Goal: Ask a question

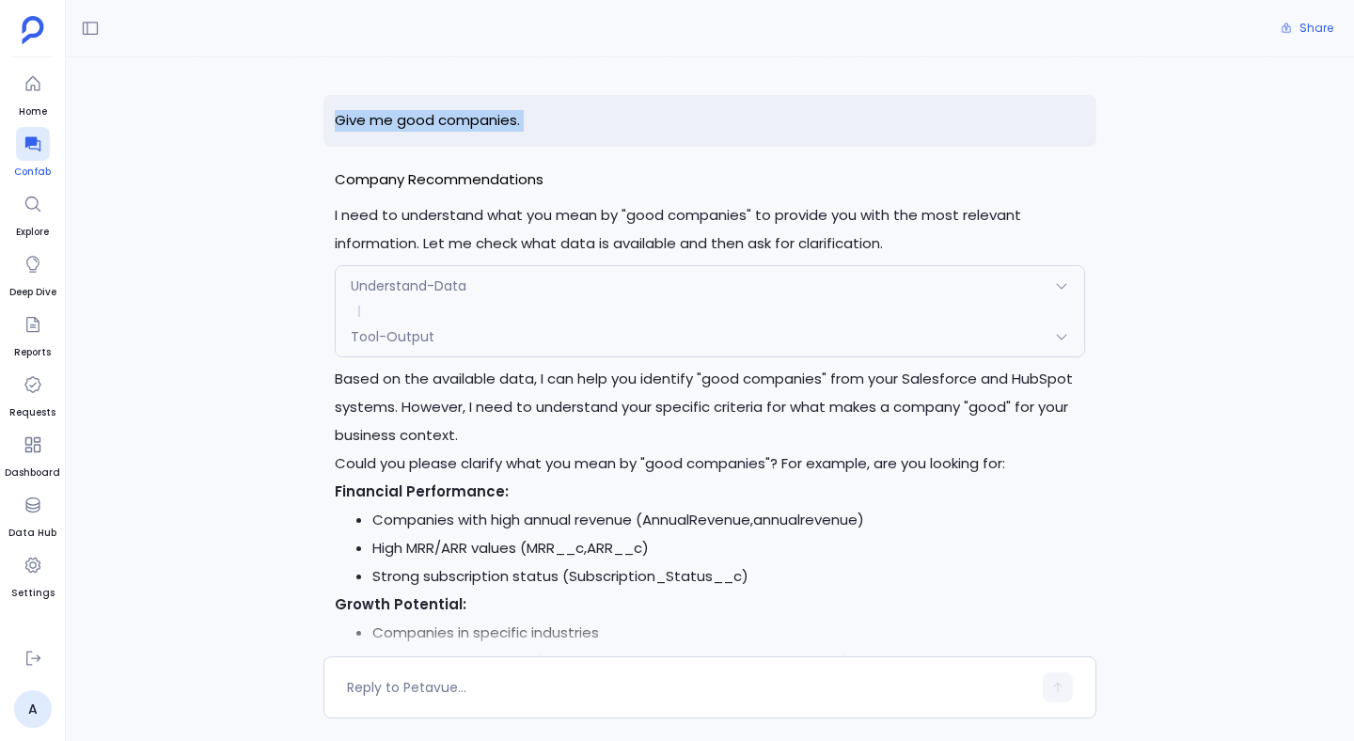
scroll to position [516, 0]
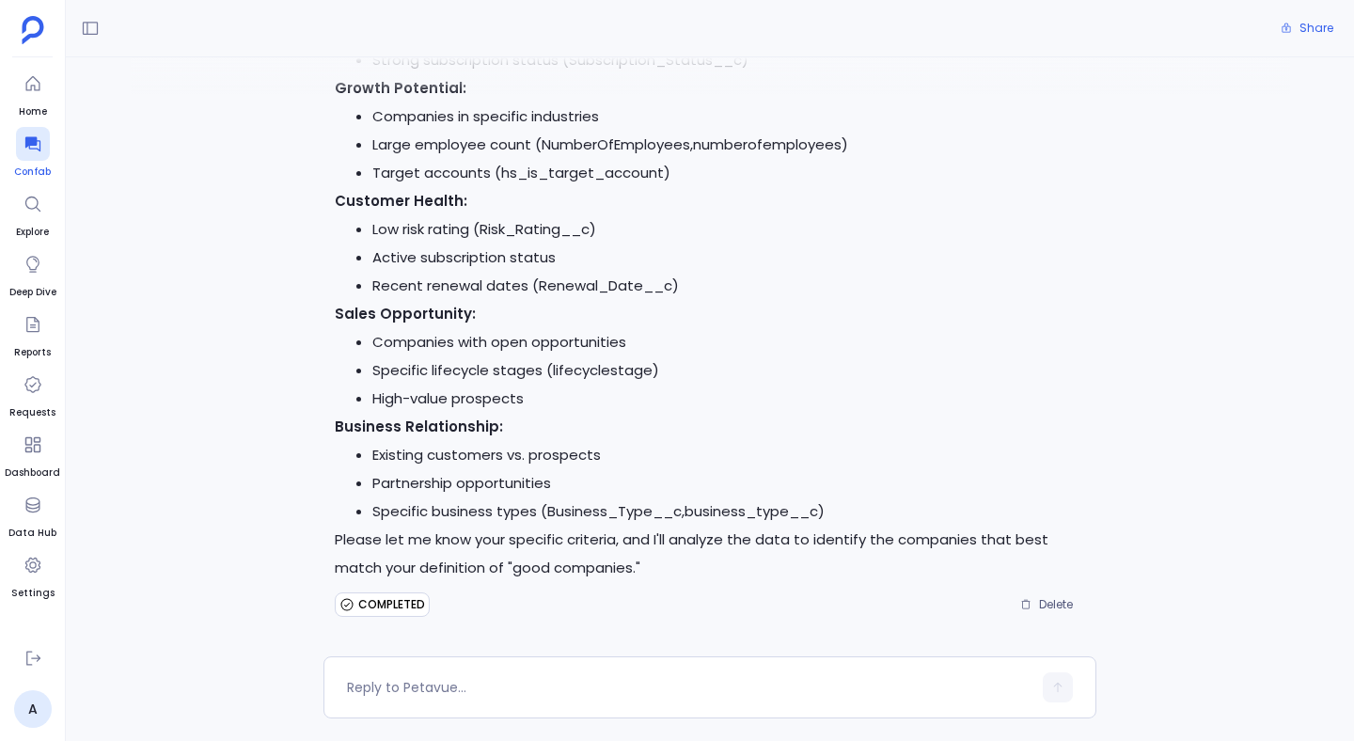
click at [34, 159] on div at bounding box center [33, 144] width 34 height 34
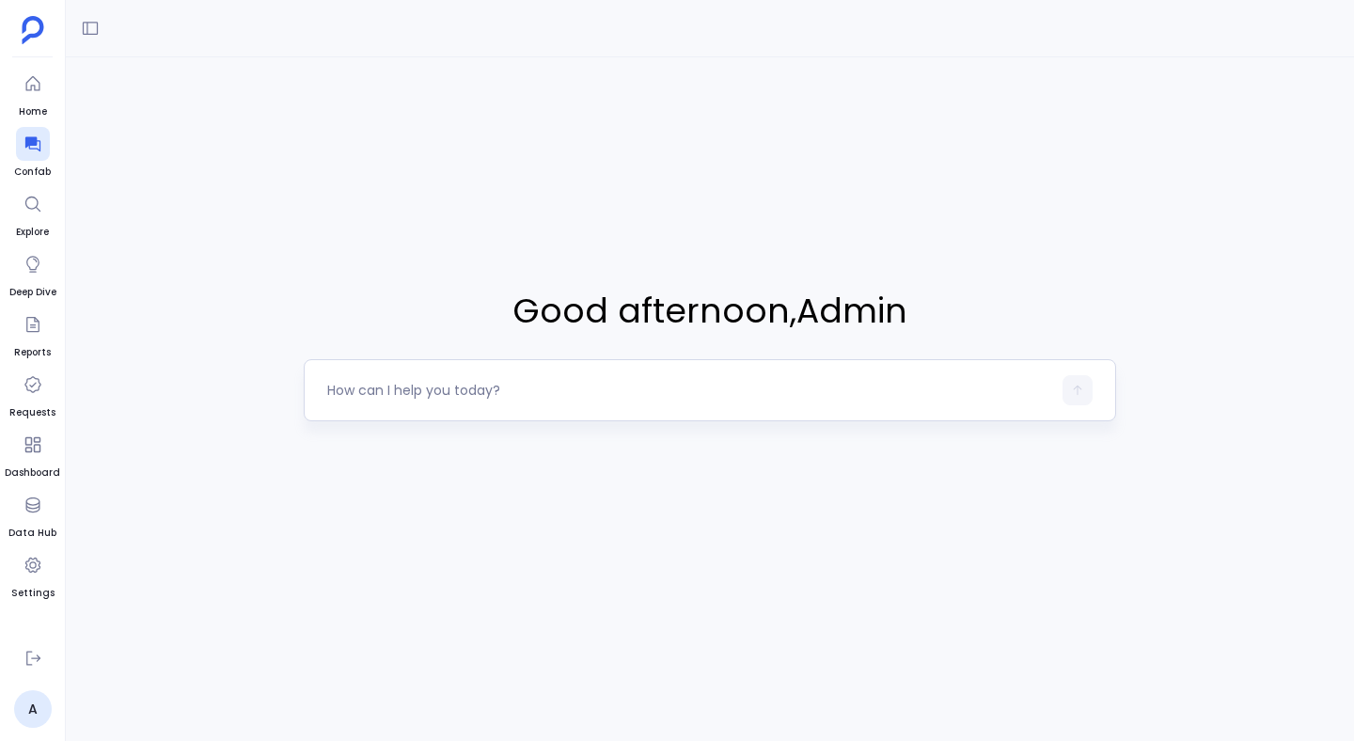
click at [424, 395] on textarea at bounding box center [689, 390] width 724 height 19
click at [454, 396] on textarea at bounding box center [689, 390] width 724 height 19
type textarea "Get me all won opportunities"
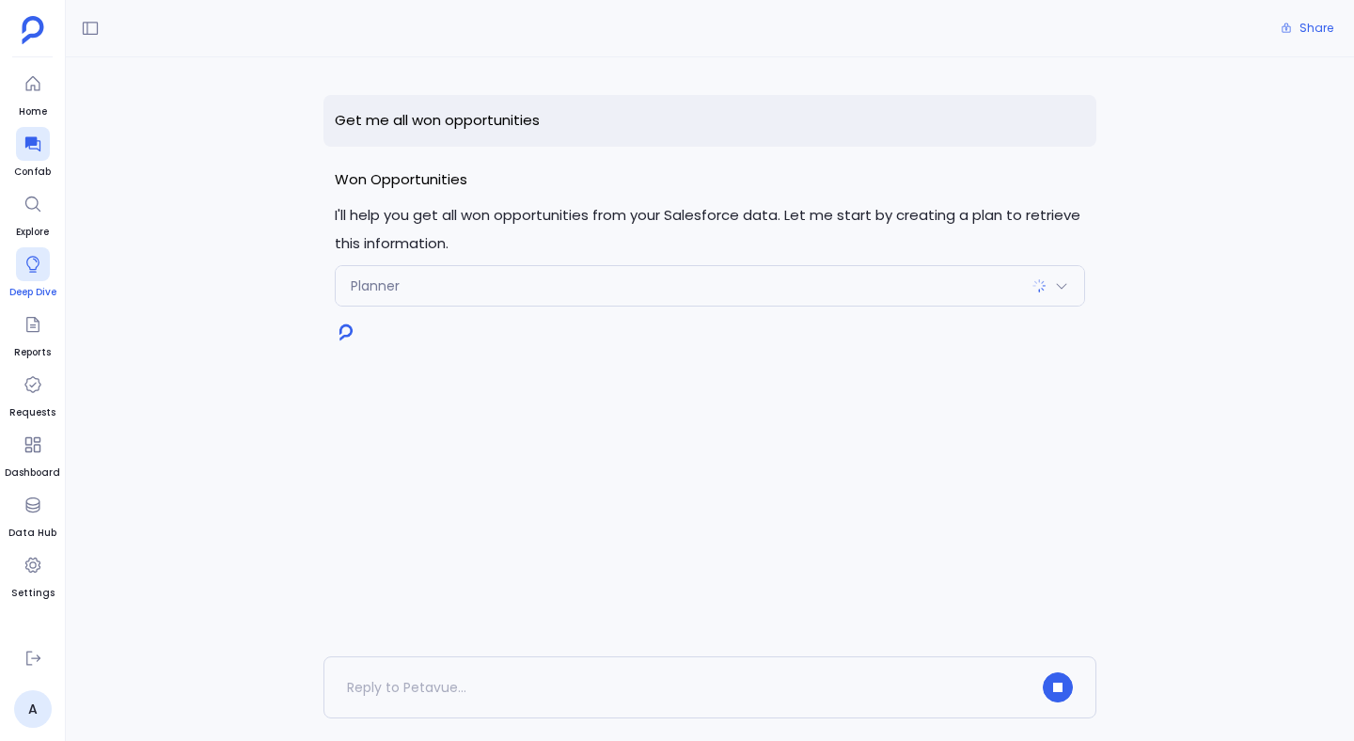
click at [23, 282] on link "Deep Dive" at bounding box center [32, 273] width 47 height 53
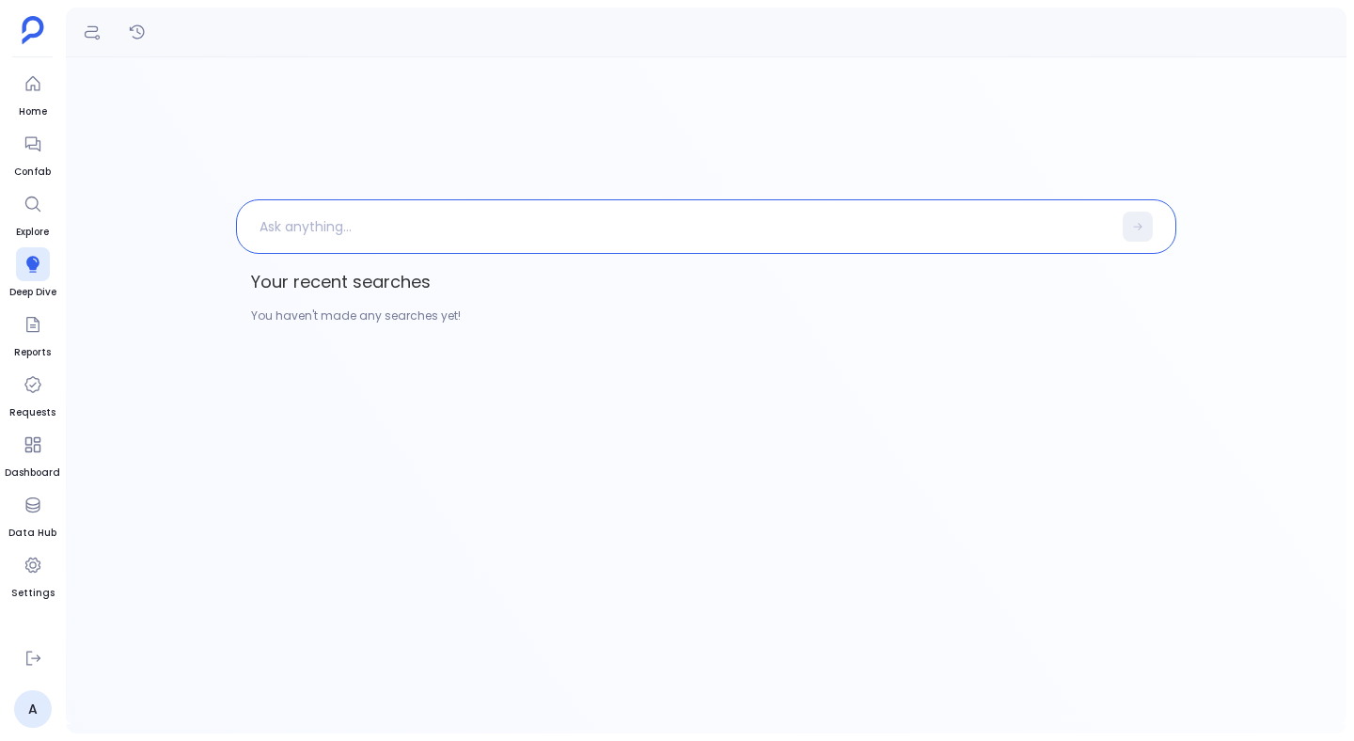
click at [283, 221] on p at bounding box center [674, 226] width 875 height 49
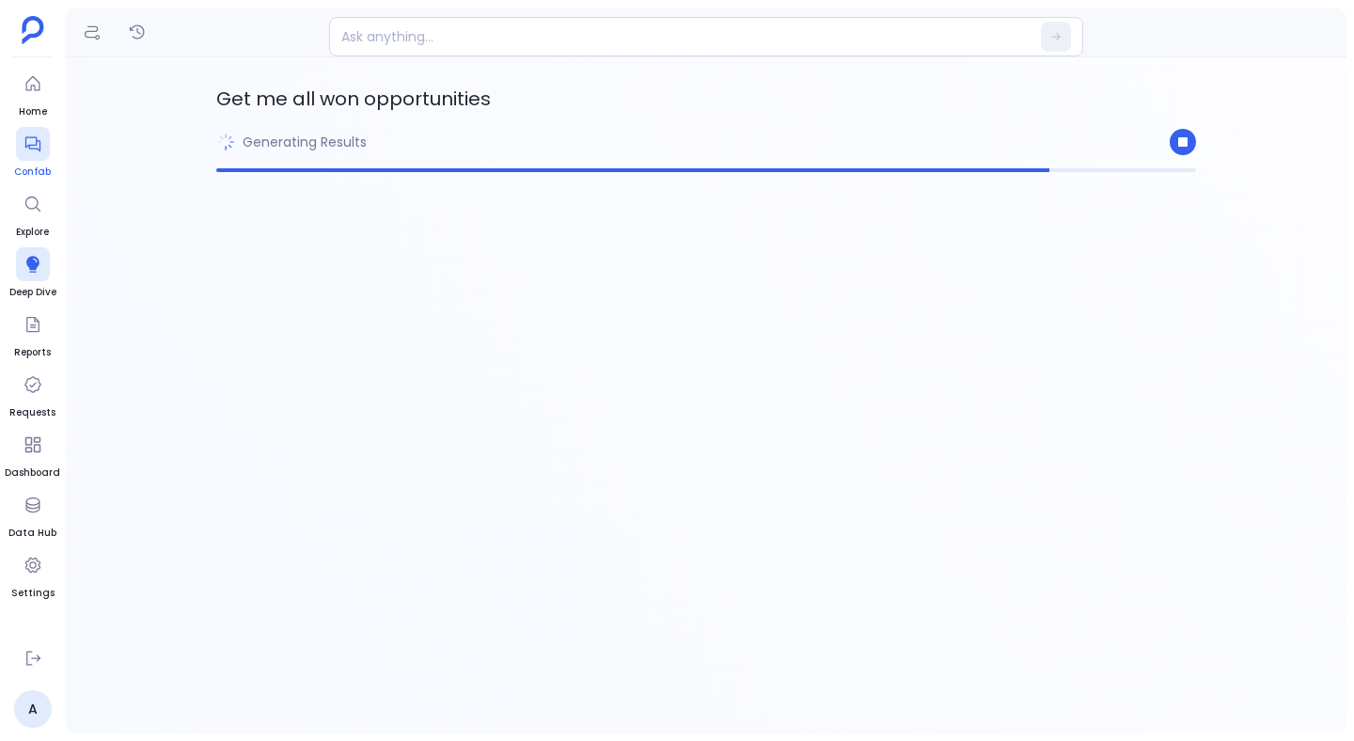
click at [35, 142] on icon at bounding box center [31, 144] width 15 height 15
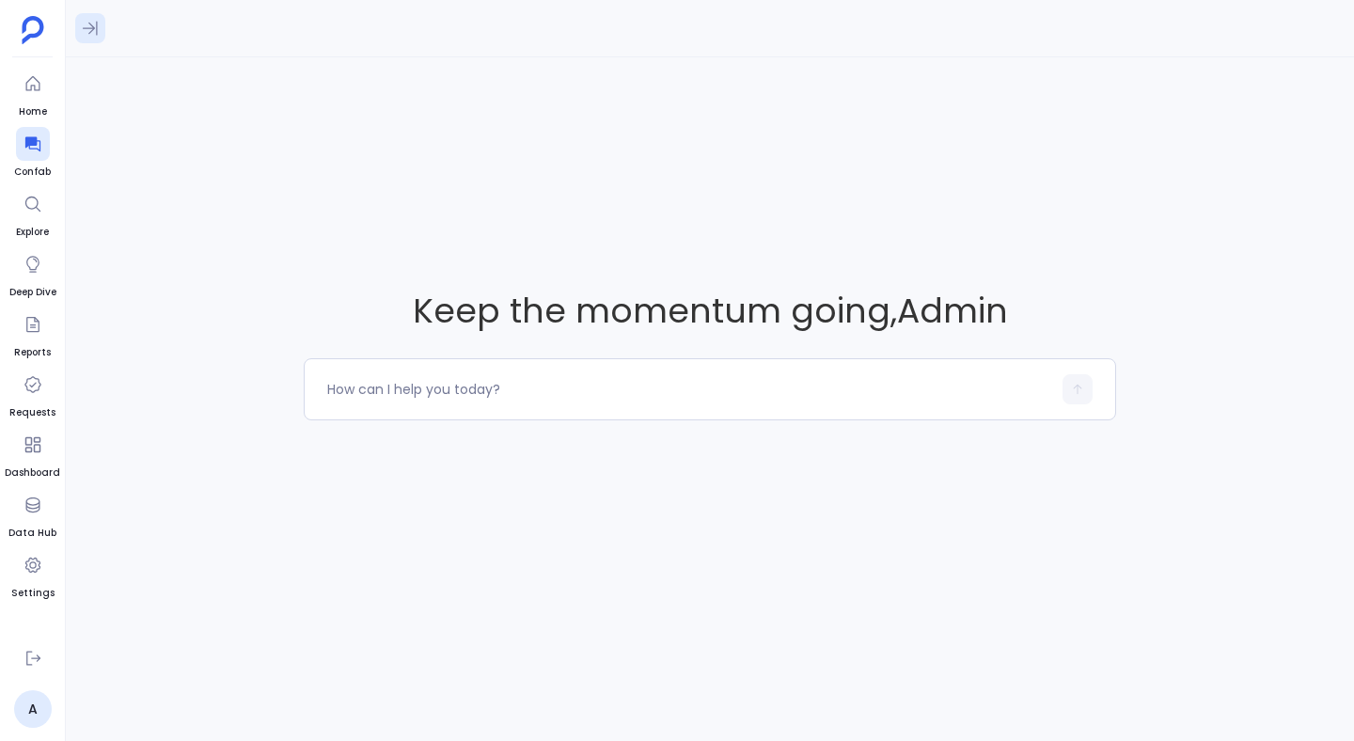
click at [93, 39] on button at bounding box center [90, 28] width 30 height 30
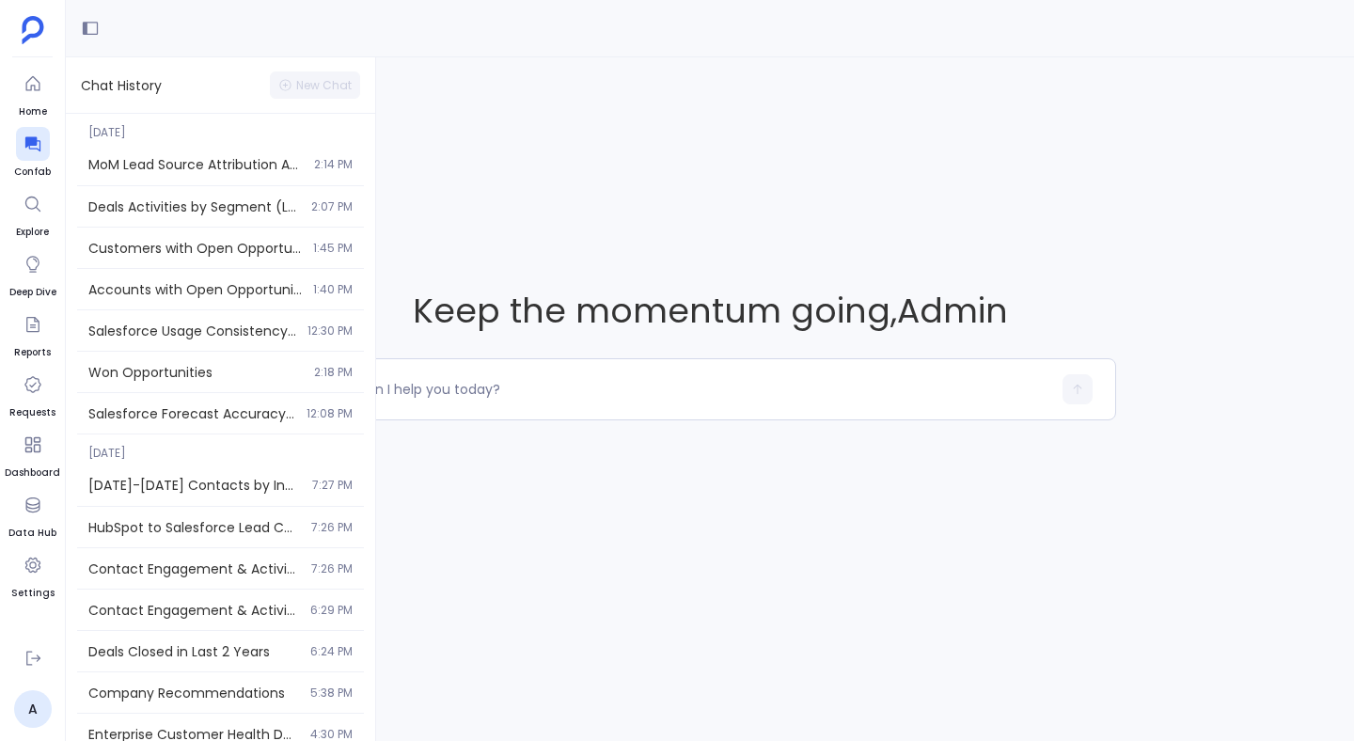
click at [403, 179] on div "Keep the momentum going , Admin" at bounding box center [710, 353] width 813 height 593
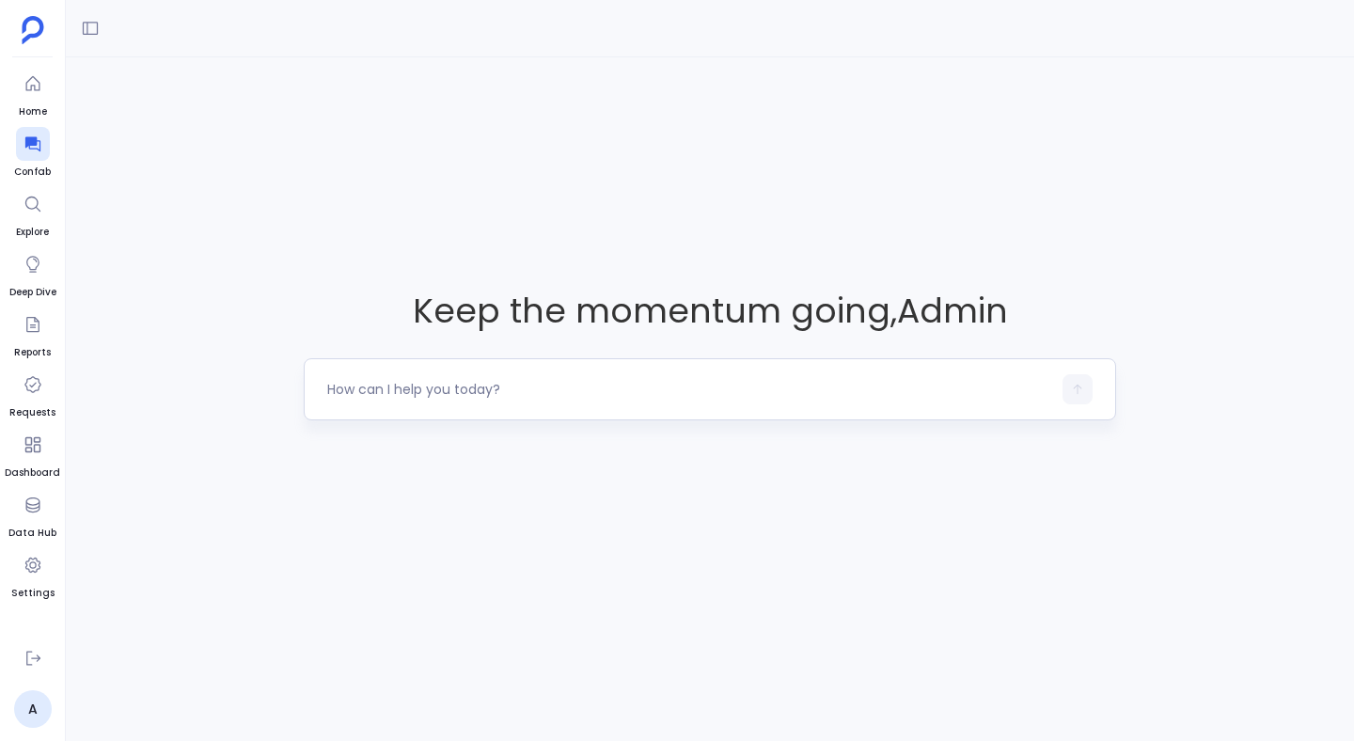
click at [396, 386] on textarea at bounding box center [689, 389] width 724 height 19
type textarea "Get me all won opportunities"
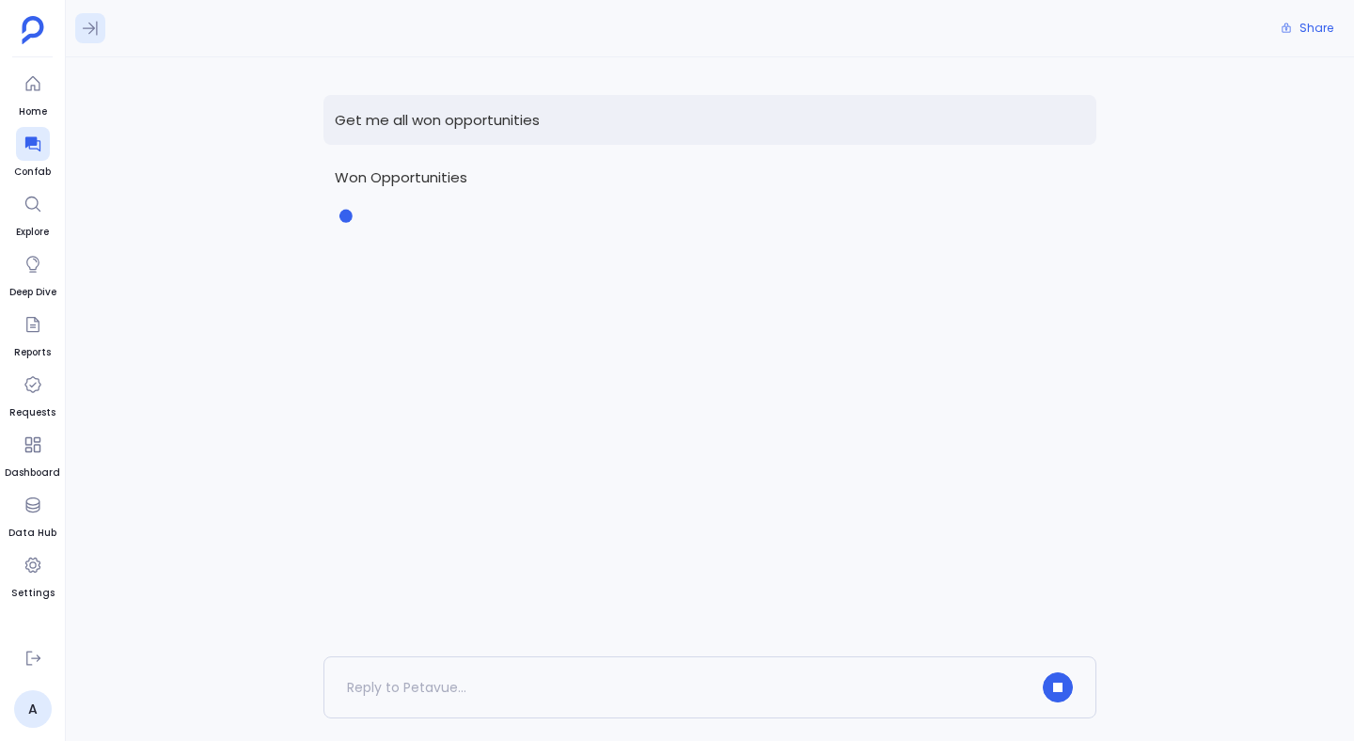
click at [85, 27] on icon at bounding box center [90, 29] width 15 height 14
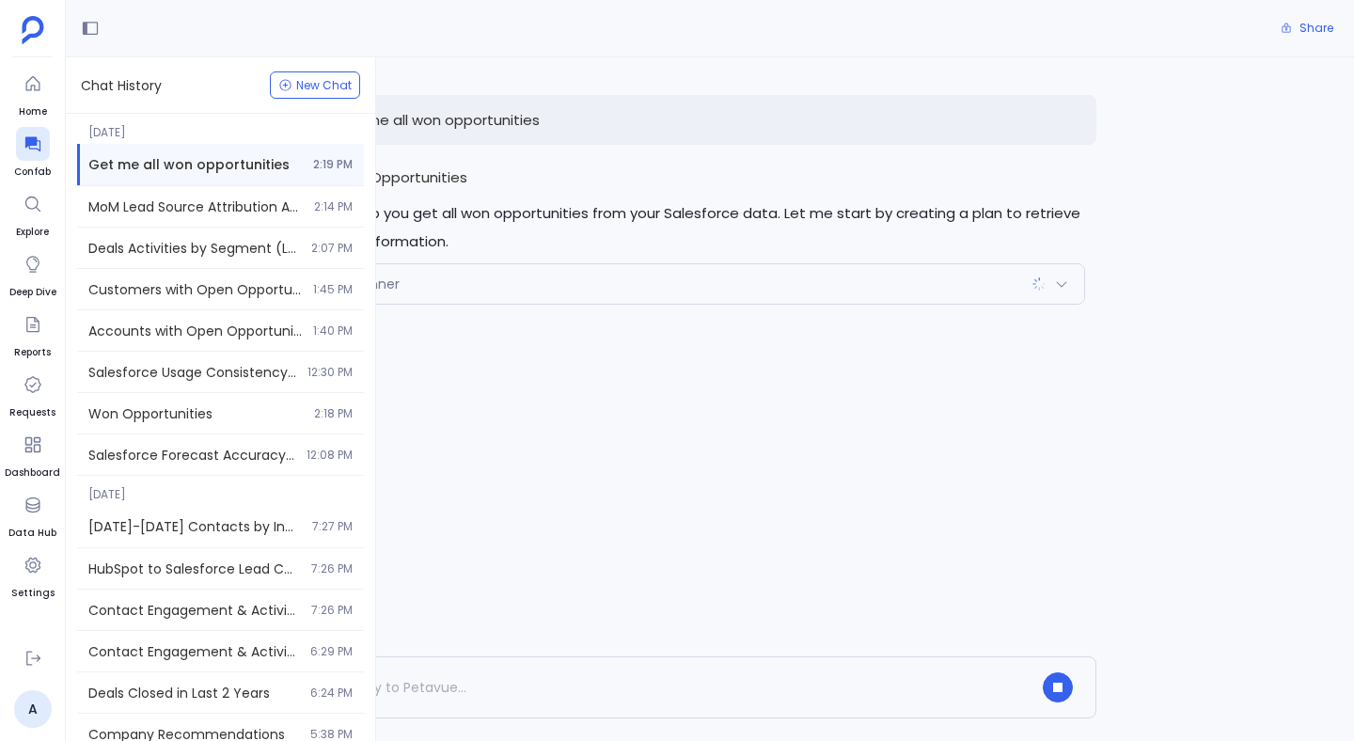
click at [485, 41] on div "Share" at bounding box center [710, 28] width 1289 height 57
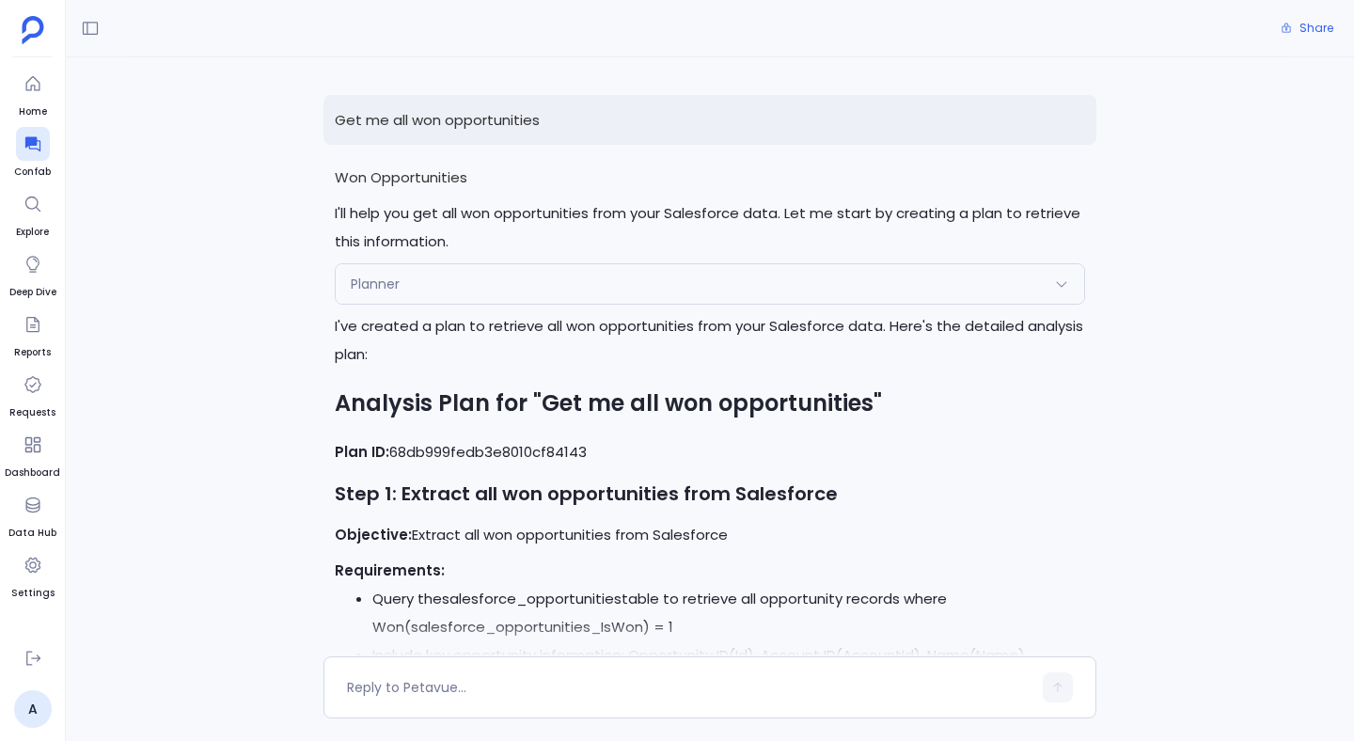
scroll to position [375, 0]
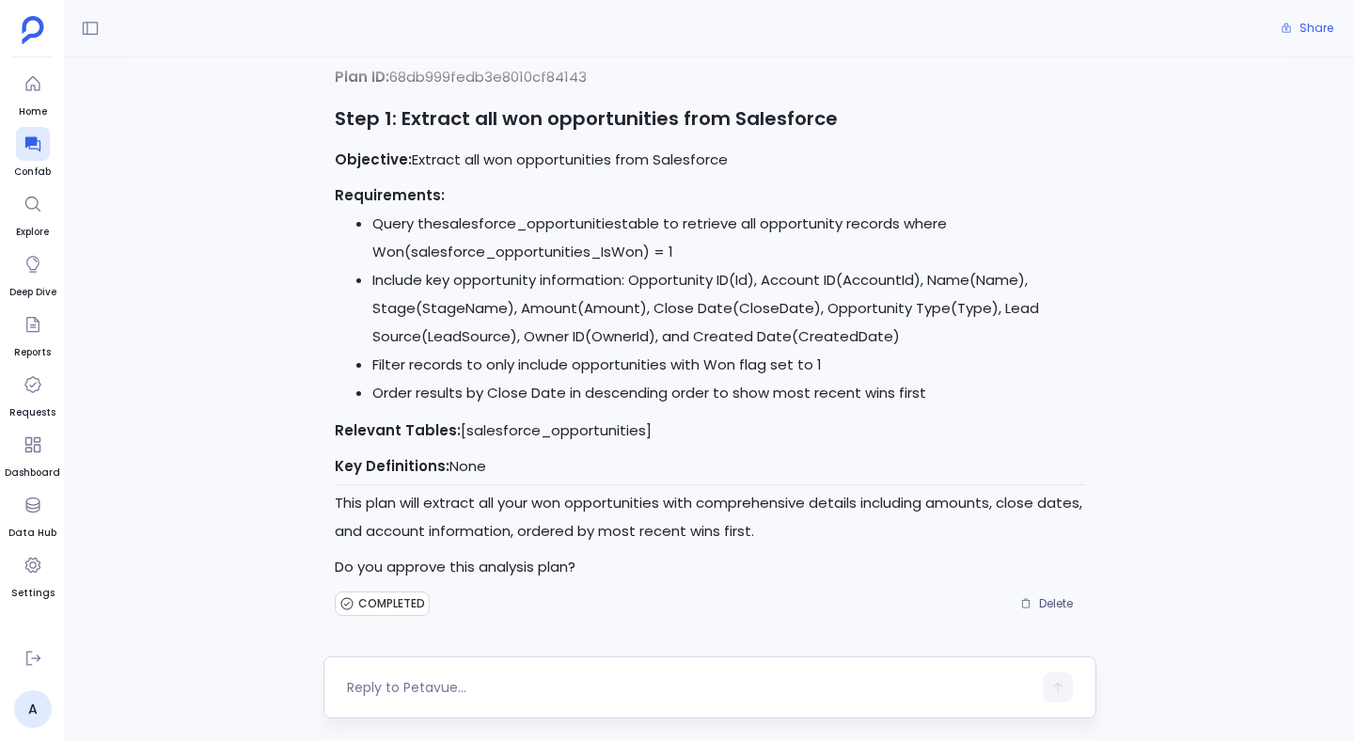
click at [459, 682] on textarea at bounding box center [689, 687] width 685 height 19
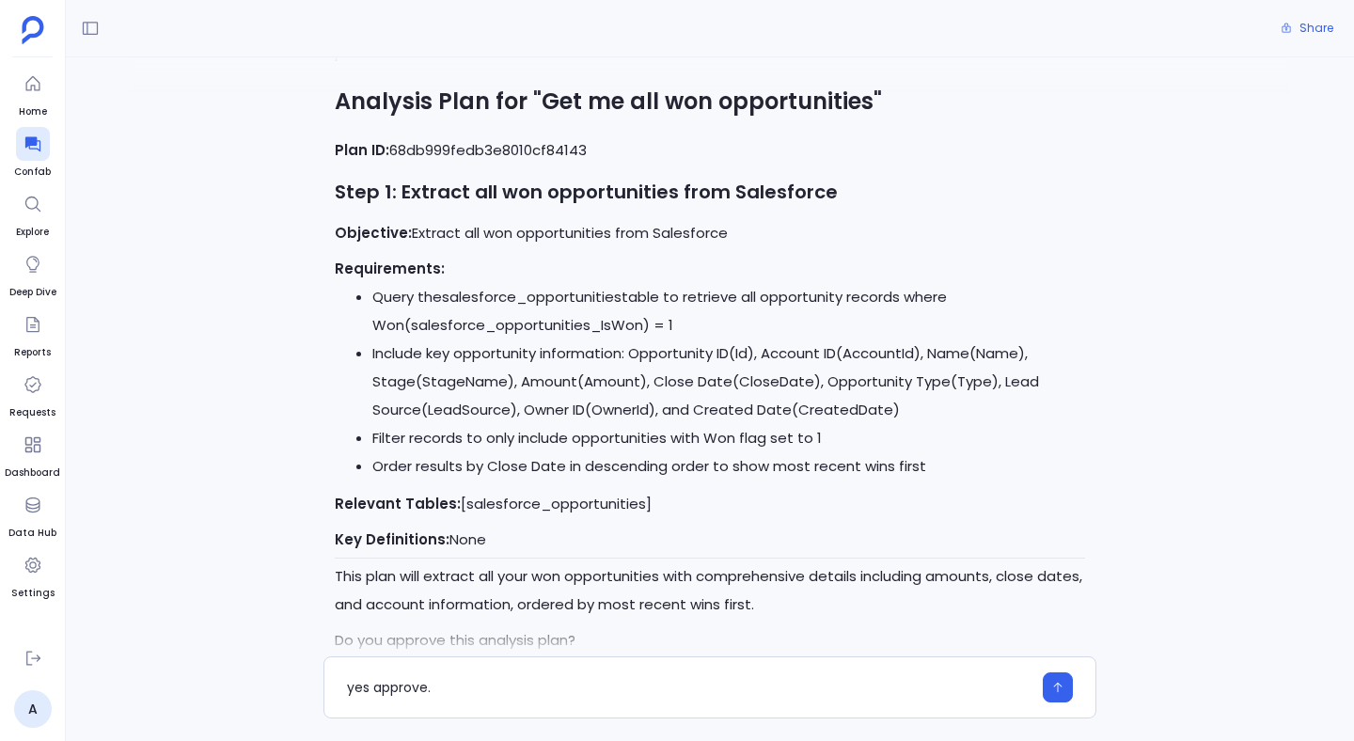
scroll to position [297, 0]
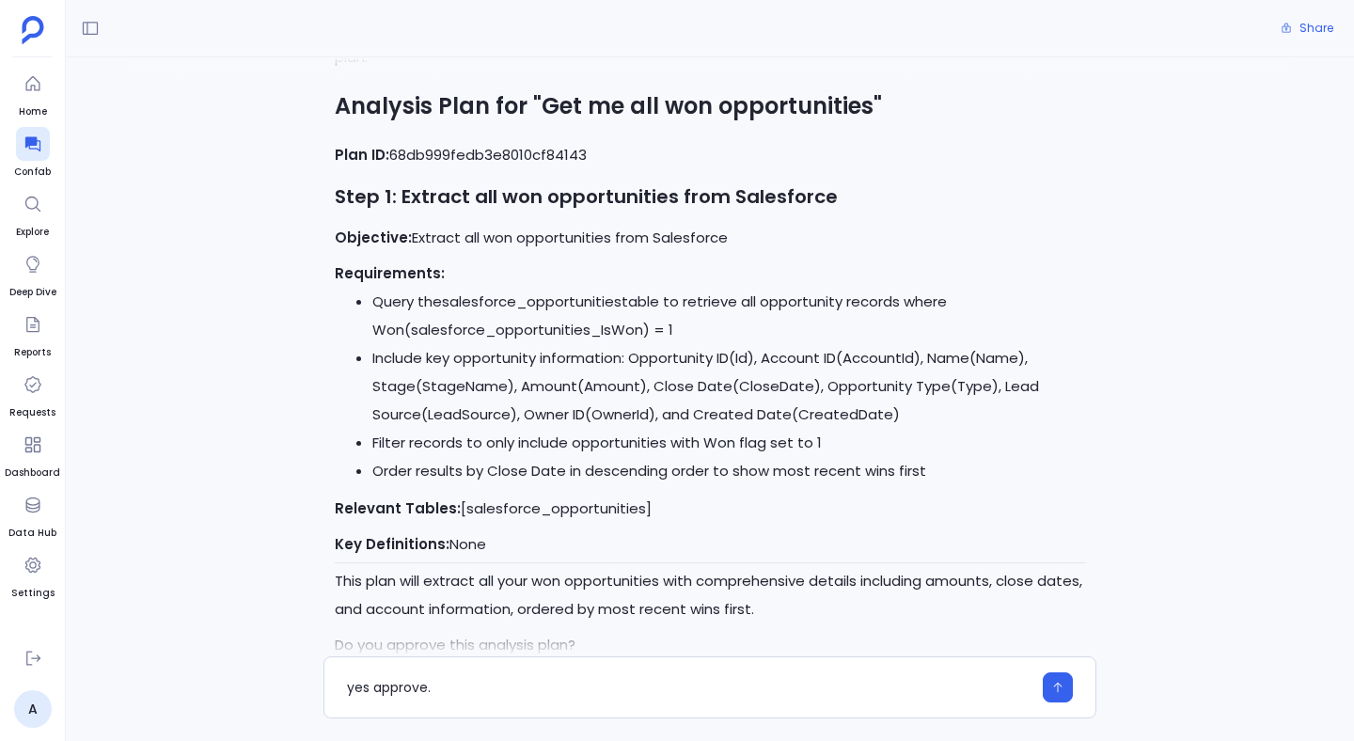
type textarea "yes approve."
click at [485, 153] on p "Plan ID: 68db999fedb3e8010cf84143" at bounding box center [710, 155] width 751 height 28
copy p "68db999fedb3e8010cf84143"
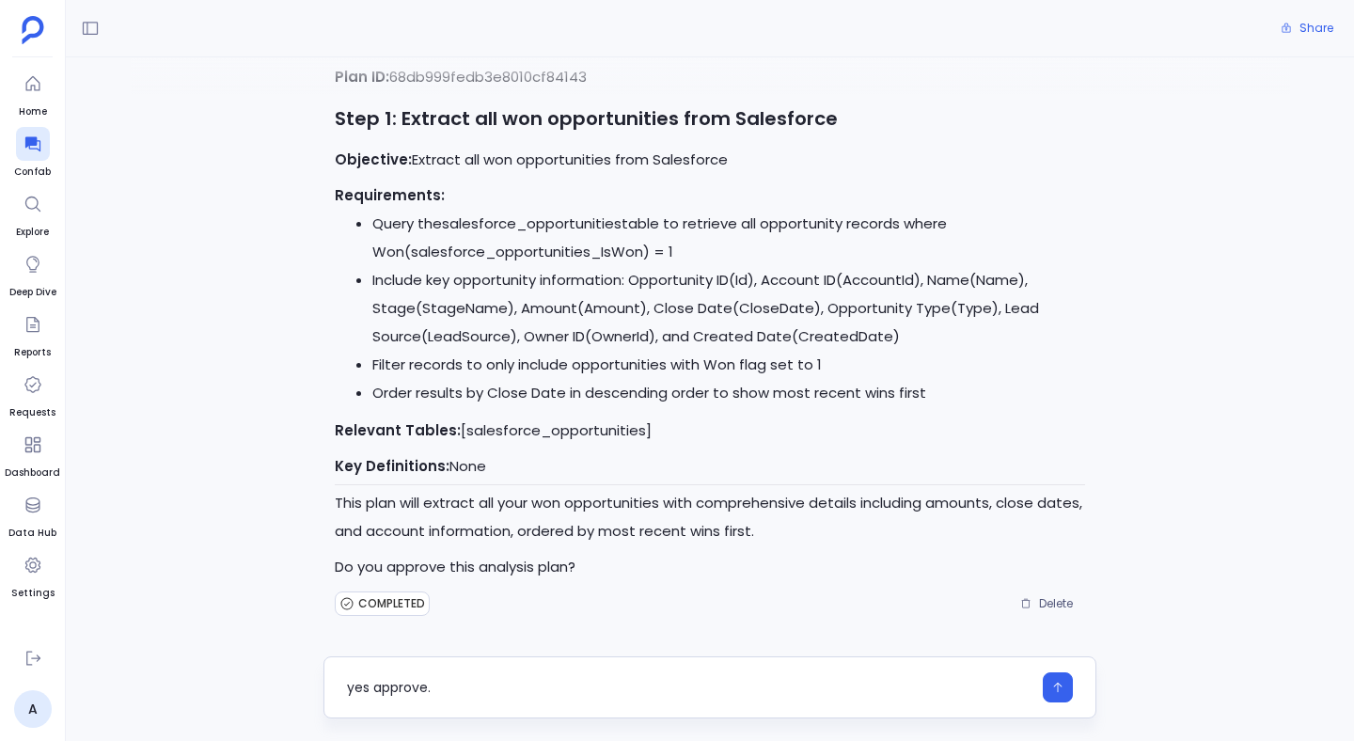
click at [447, 688] on textarea "yes approve." at bounding box center [689, 687] width 685 height 19
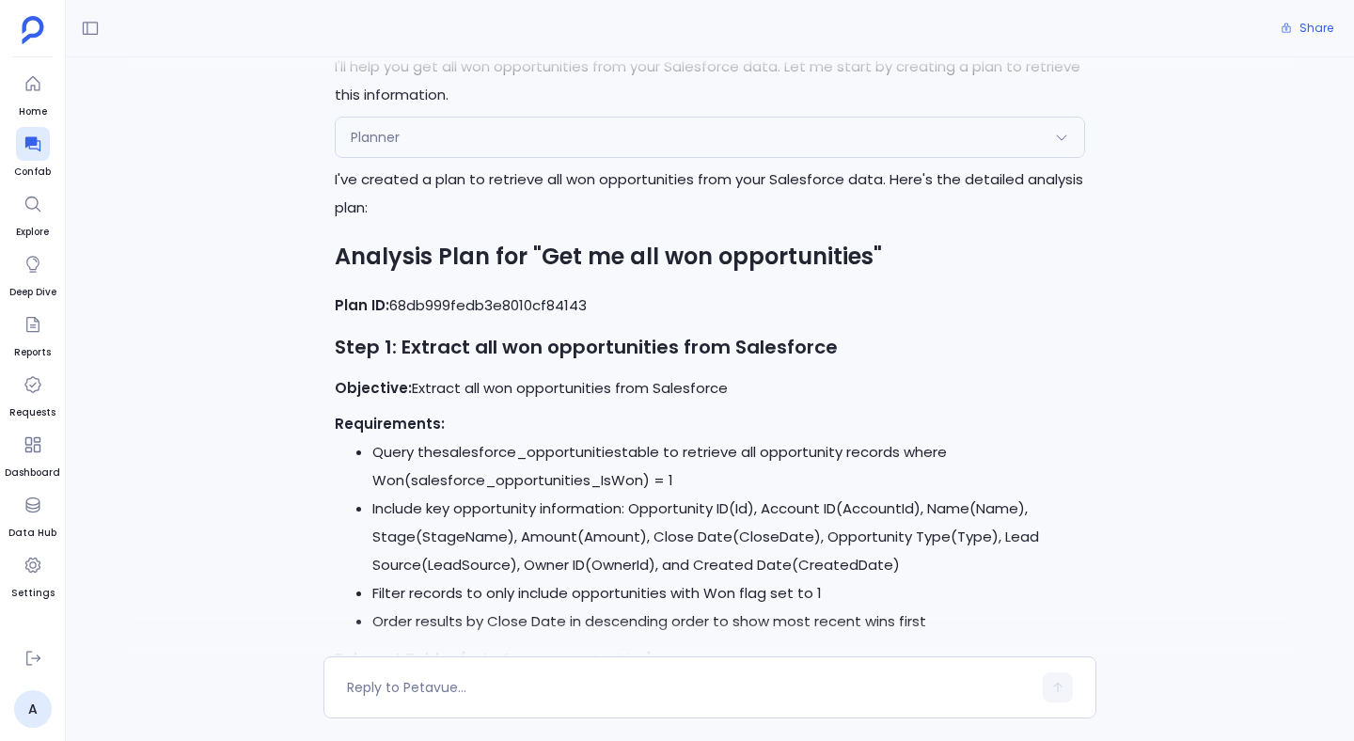
scroll to position [0, 0]
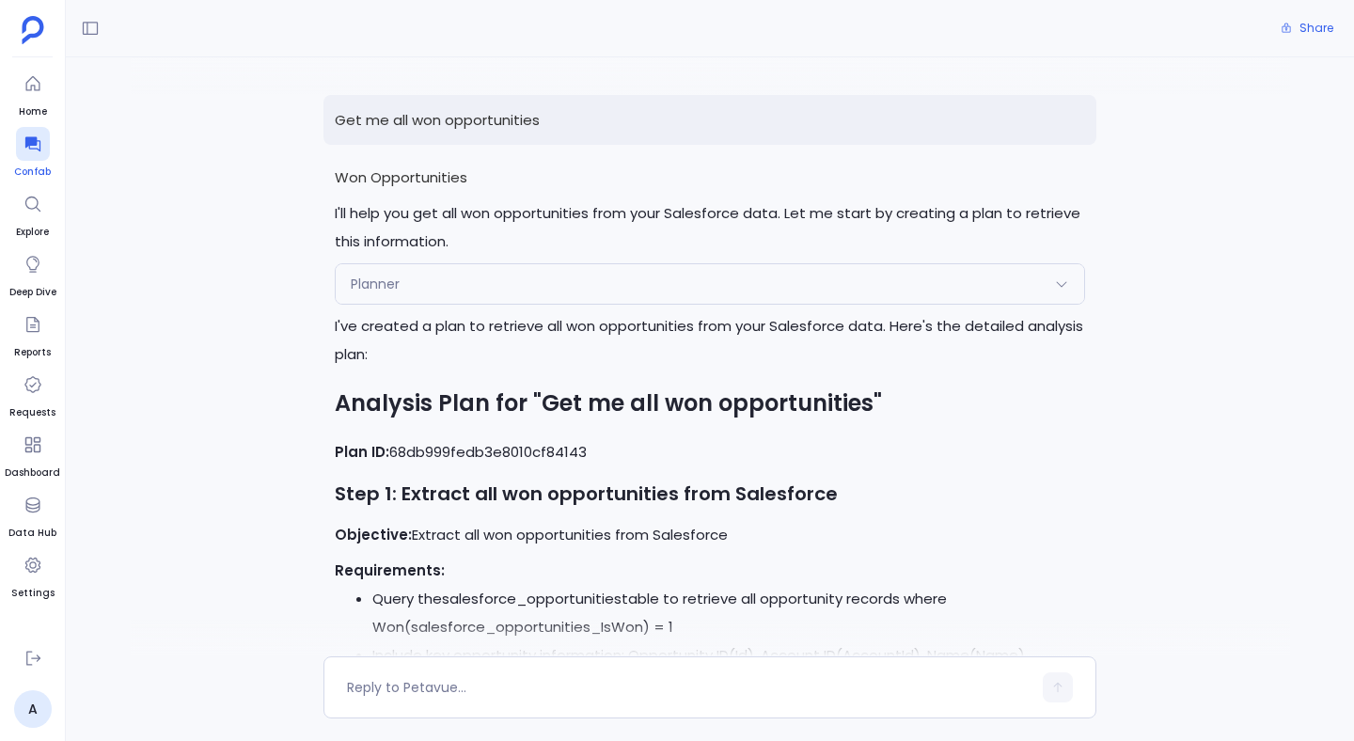
click at [39, 139] on icon at bounding box center [33, 143] width 19 height 19
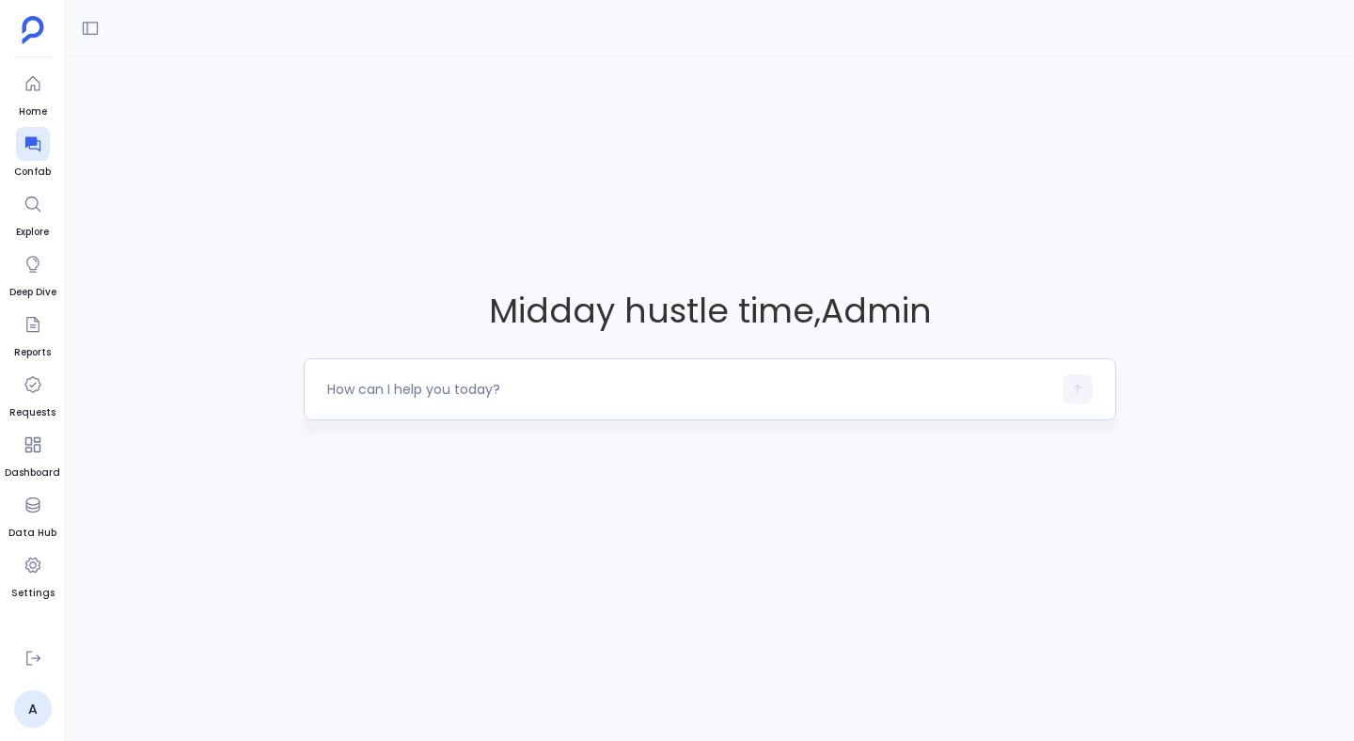
click at [452, 387] on textarea at bounding box center [689, 389] width 724 height 19
type textarea "Get me all won opportunities. Add some relevant definitions in the response"
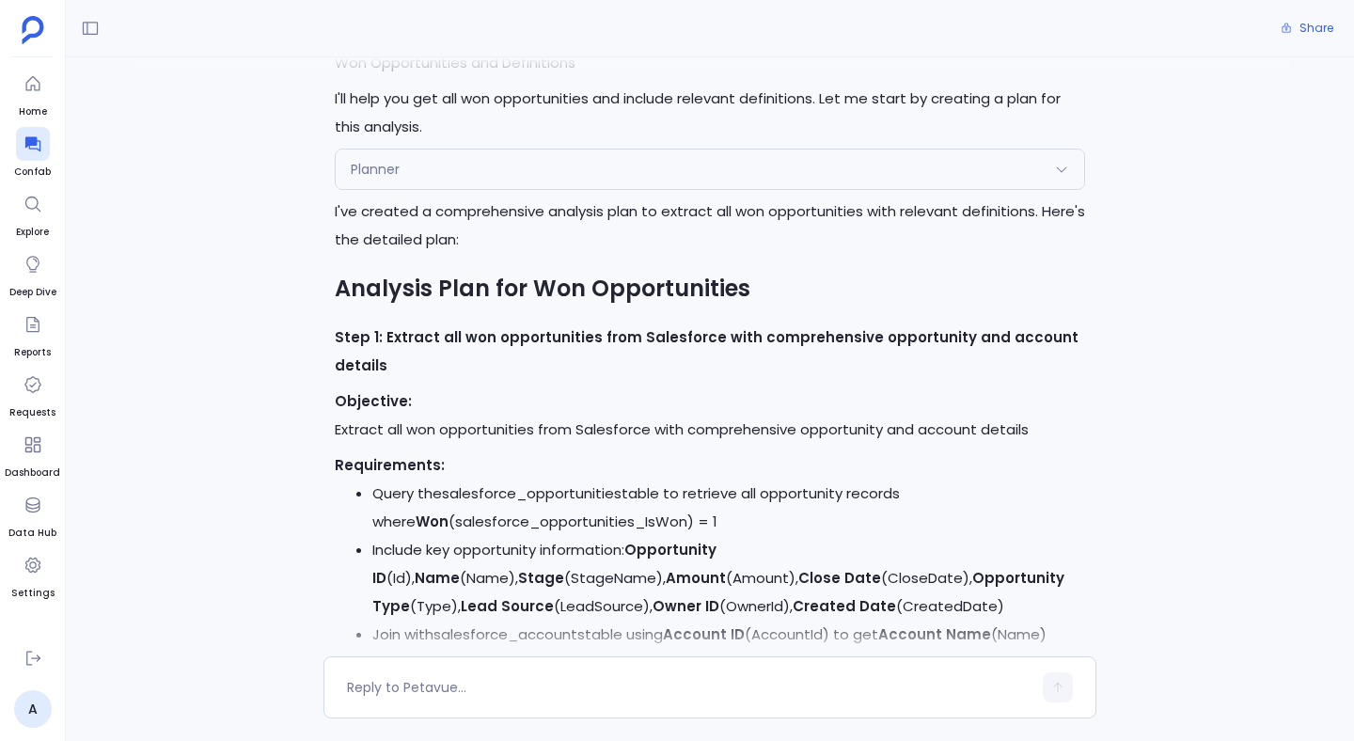
scroll to position [109, 0]
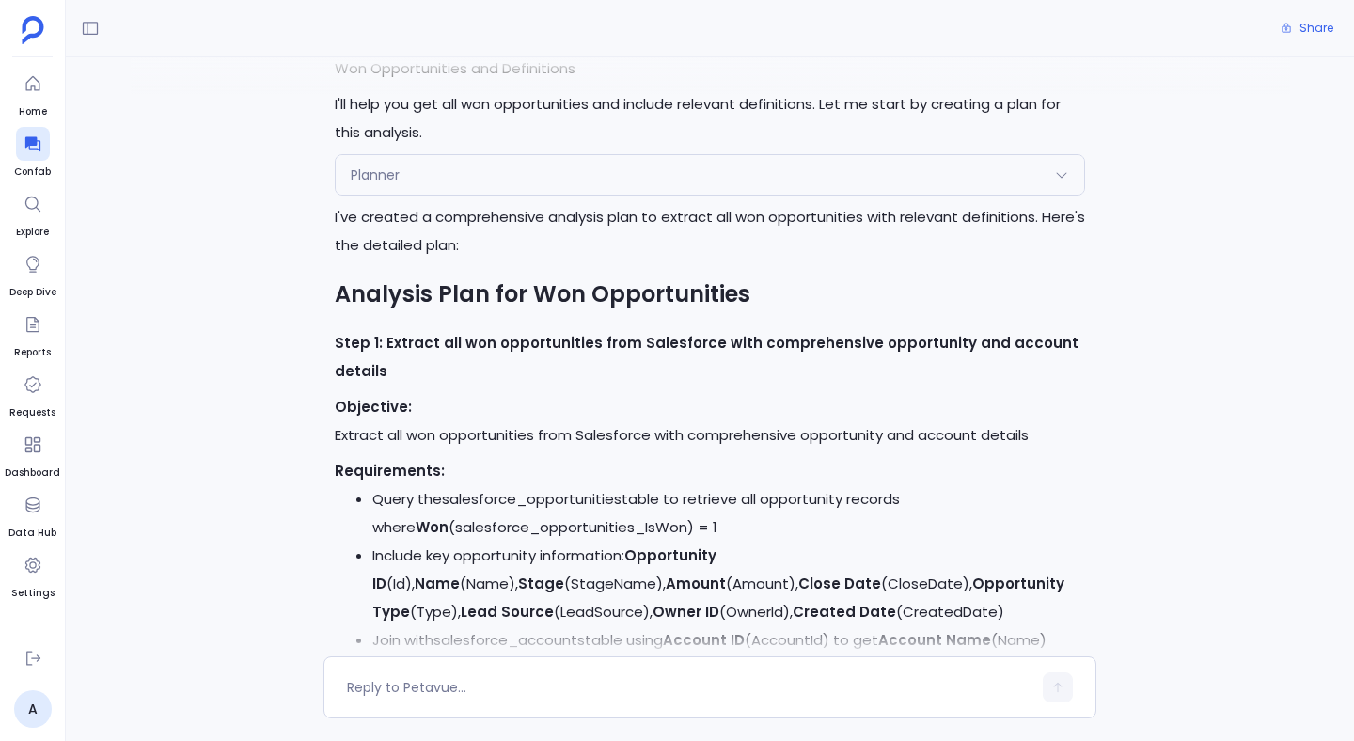
click at [434, 180] on div "Planner" at bounding box center [710, 175] width 749 height 40
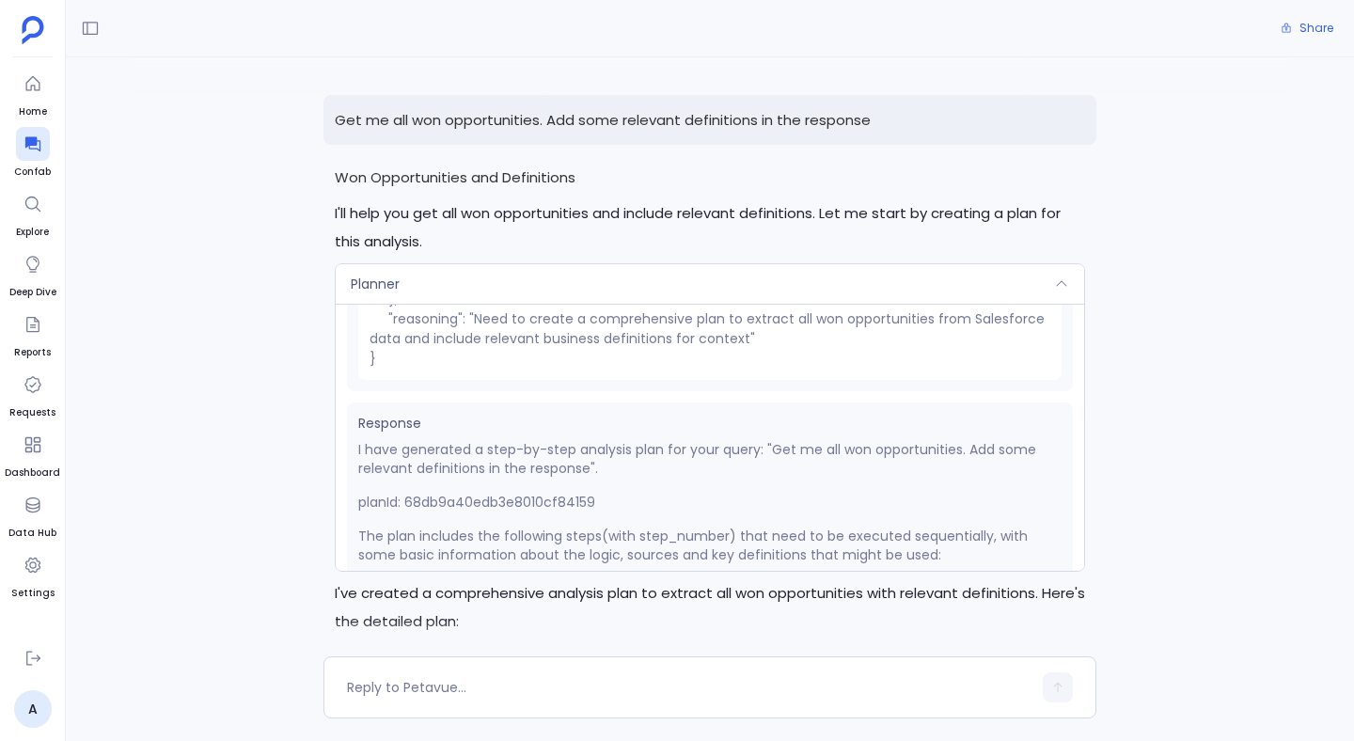
scroll to position [156, 0]
click at [509, 503] on p "planId: 68db9a40edb3e8010cf84159" at bounding box center [710, 500] width 704 height 19
copy p "68db9a40edb3e8010cf84159"
